Goal: Navigation & Orientation: Find specific page/section

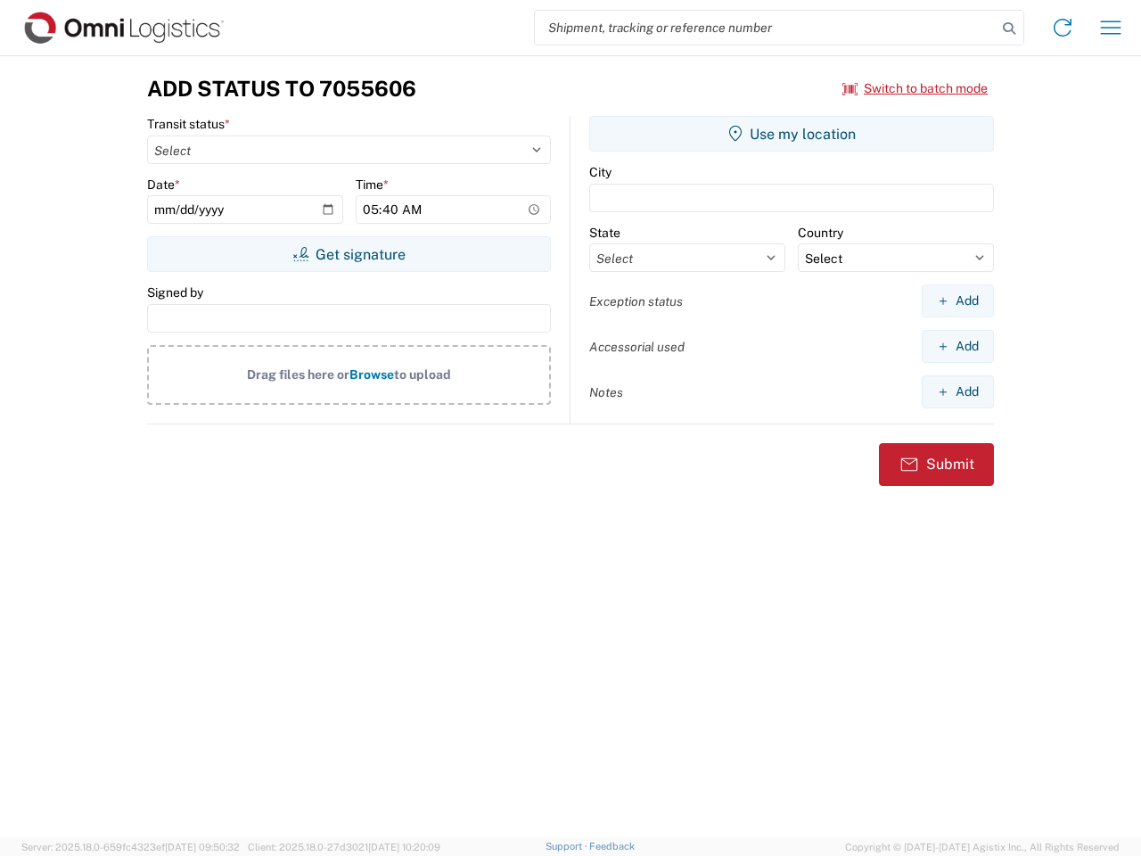
click at [766, 28] on input "search" at bounding box center [766, 28] width 462 height 34
click at [1009, 29] on icon at bounding box center [1009, 28] width 25 height 25
click at [1063, 28] on icon at bounding box center [1063, 27] width 29 height 29
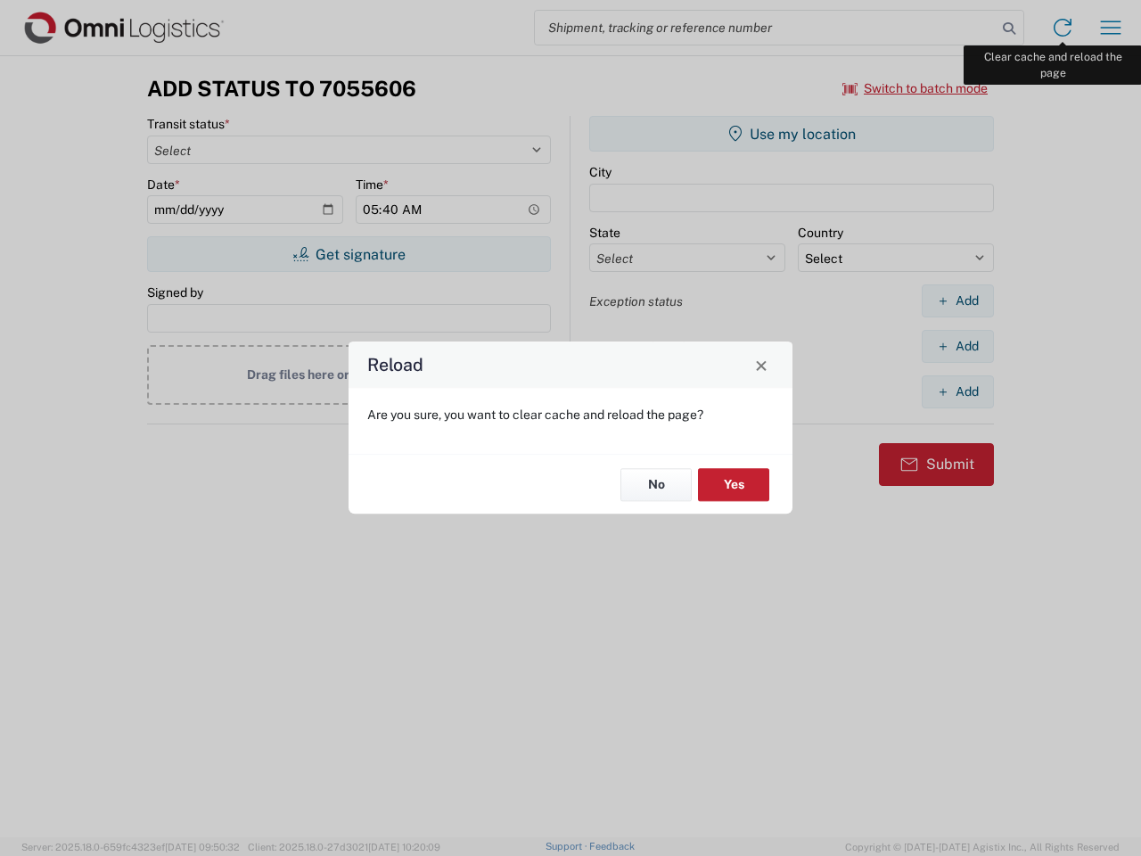
click at [1111, 28] on div "Reload Are you sure, you want to clear cache and reload the page? No Yes" at bounding box center [570, 428] width 1141 height 856
click at [916, 88] on div "Reload Are you sure, you want to clear cache and reload the page? No Yes" at bounding box center [570, 428] width 1141 height 856
click at [349, 254] on div "Reload Are you sure, you want to clear cache and reload the page? No Yes" at bounding box center [570, 428] width 1141 height 856
click at [792, 134] on div "Reload Are you sure, you want to clear cache and reload the page? No Yes" at bounding box center [570, 428] width 1141 height 856
click at [958, 301] on div "Reload Are you sure, you want to clear cache and reload the page? No Yes" at bounding box center [570, 428] width 1141 height 856
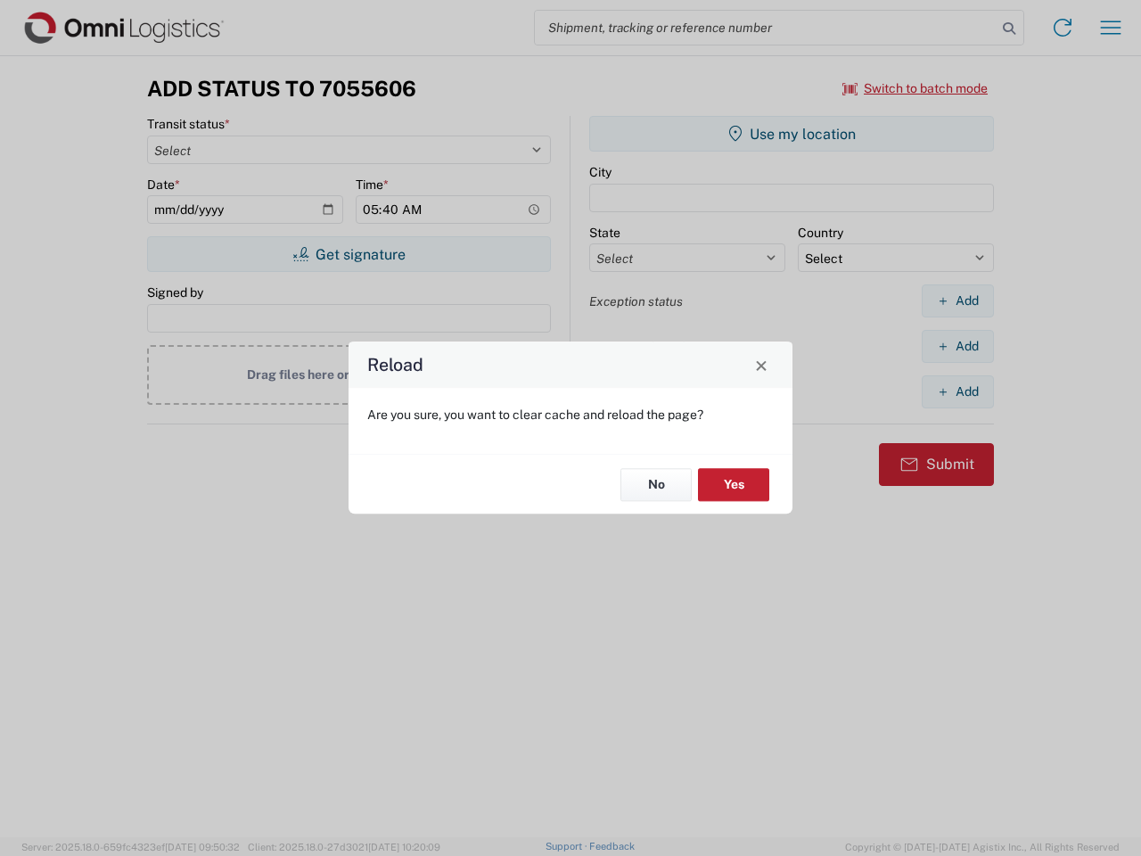
click at [958, 346] on div "Reload Are you sure, you want to clear cache and reload the page? No Yes" at bounding box center [570, 428] width 1141 height 856
click at [958, 391] on div "Reload Are you sure, you want to clear cache and reload the page? No Yes" at bounding box center [570, 428] width 1141 height 856
